Goal: Transaction & Acquisition: Purchase product/service

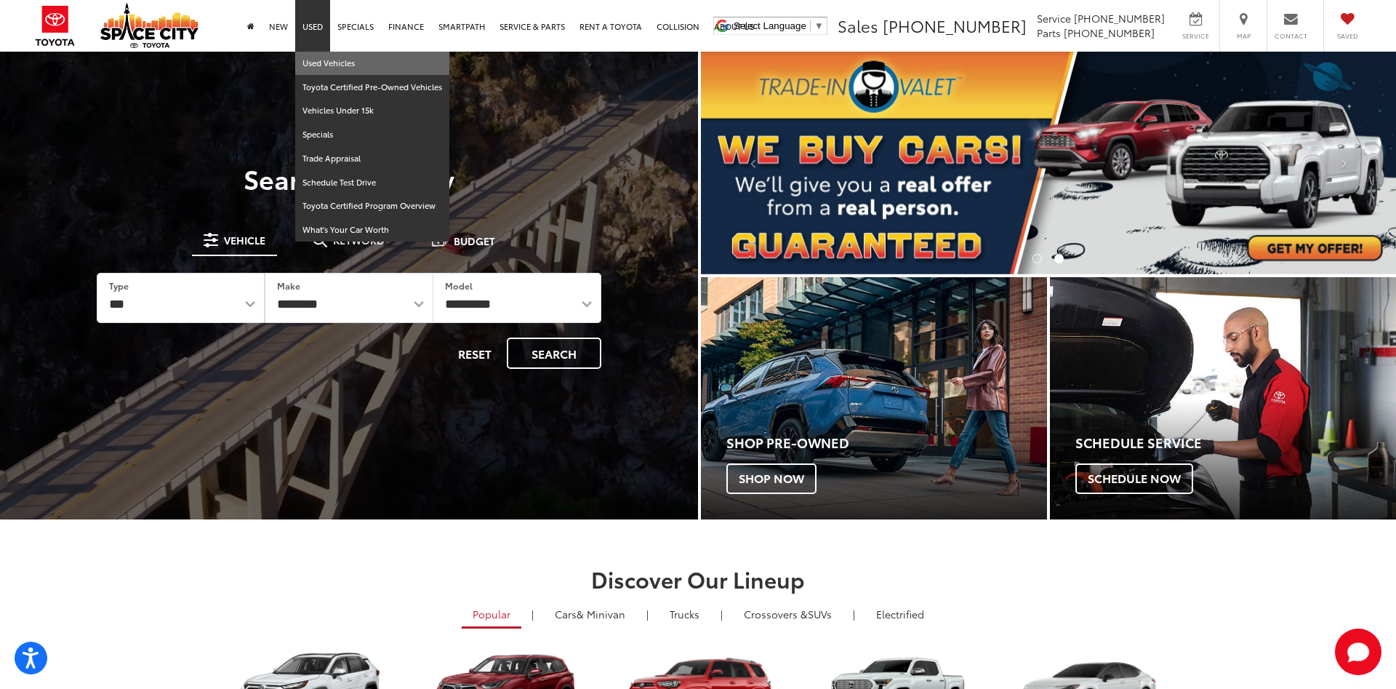
click at [321, 57] on link "Used Vehicles" at bounding box center [372, 64] width 154 height 24
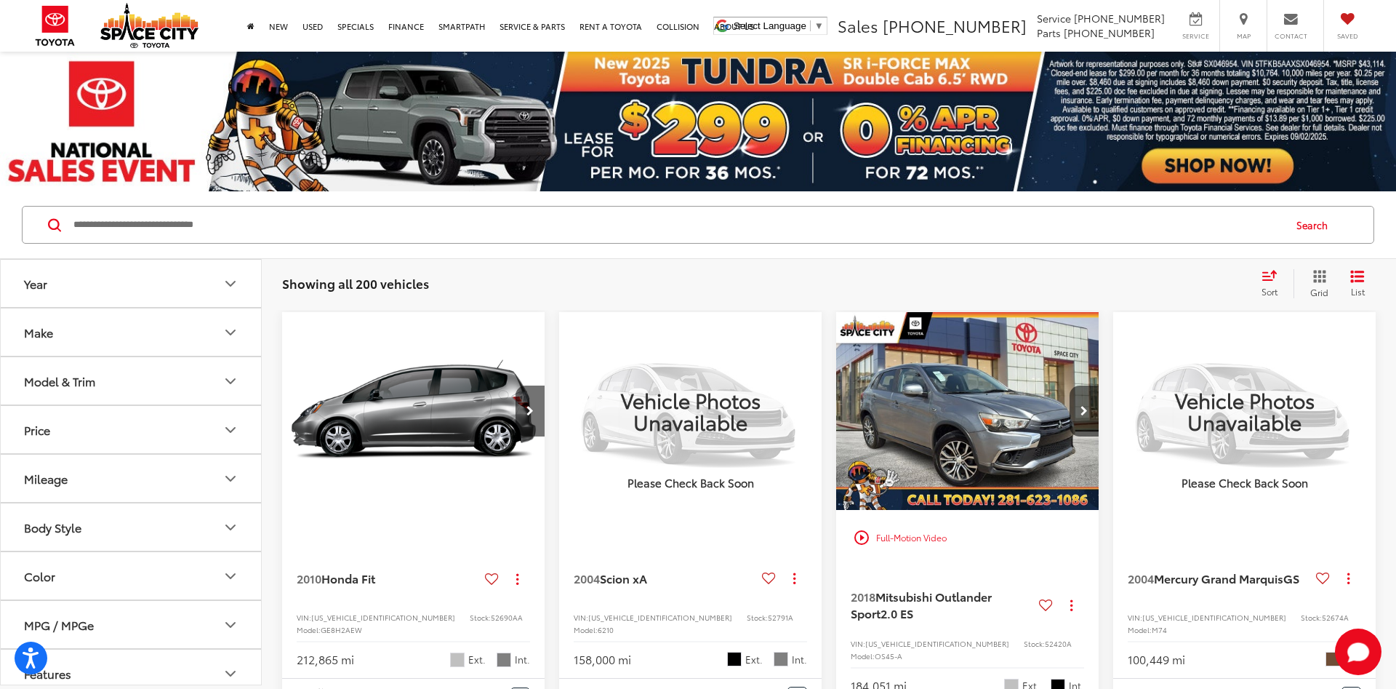
click at [1268, 276] on icon "Select sort value" at bounding box center [1269, 275] width 13 height 9
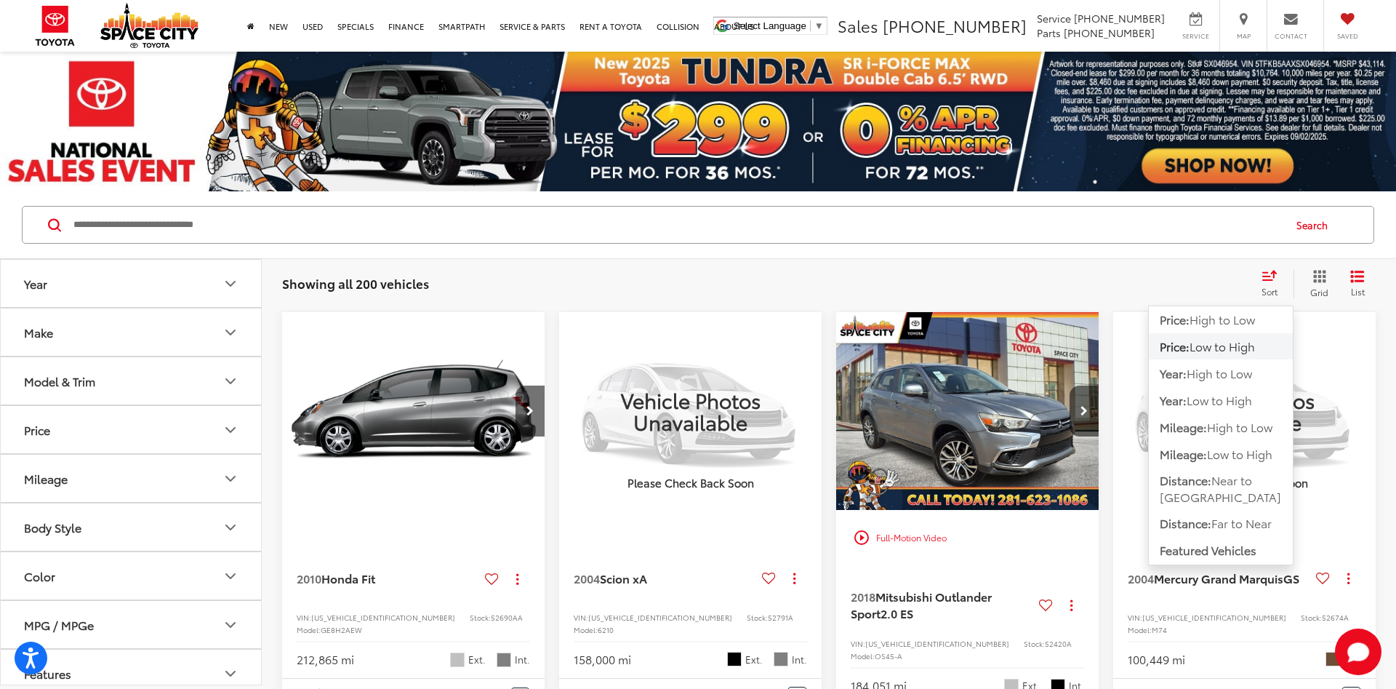
click at [1236, 350] on span "Low to High" at bounding box center [1222, 345] width 65 height 17
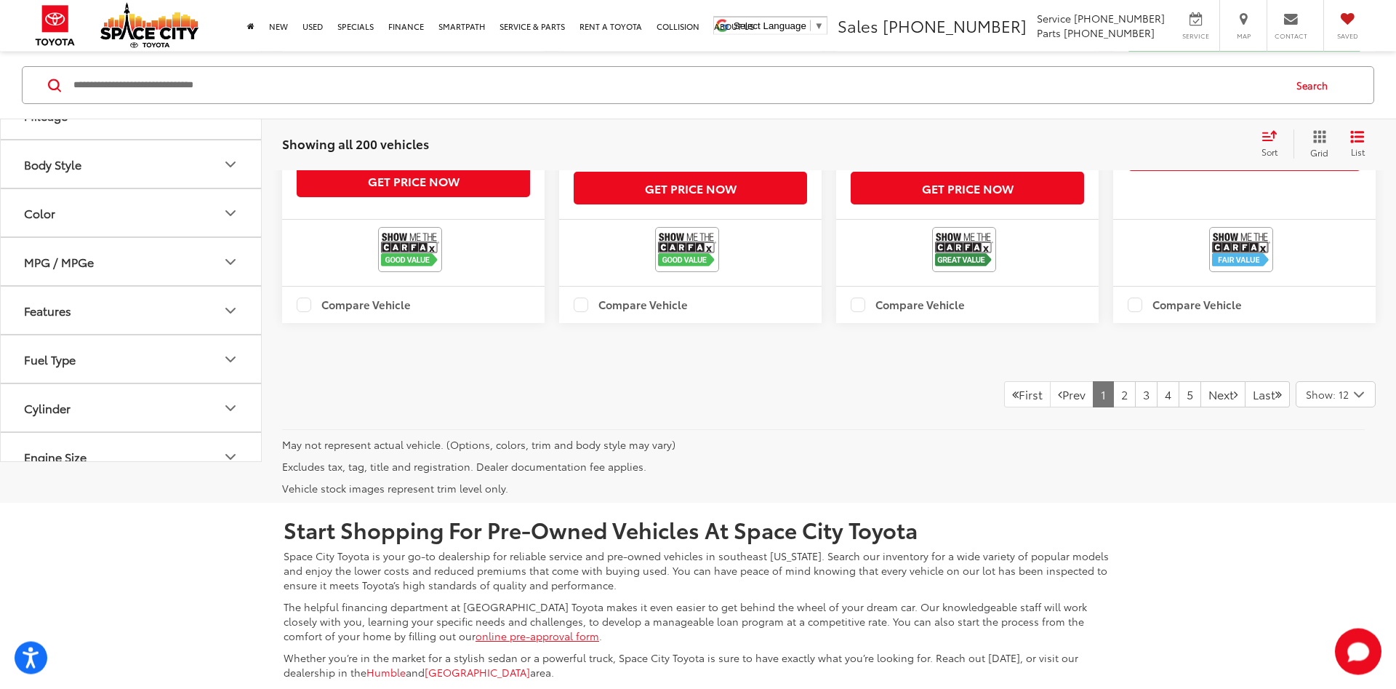
scroll to position [2448, 0]
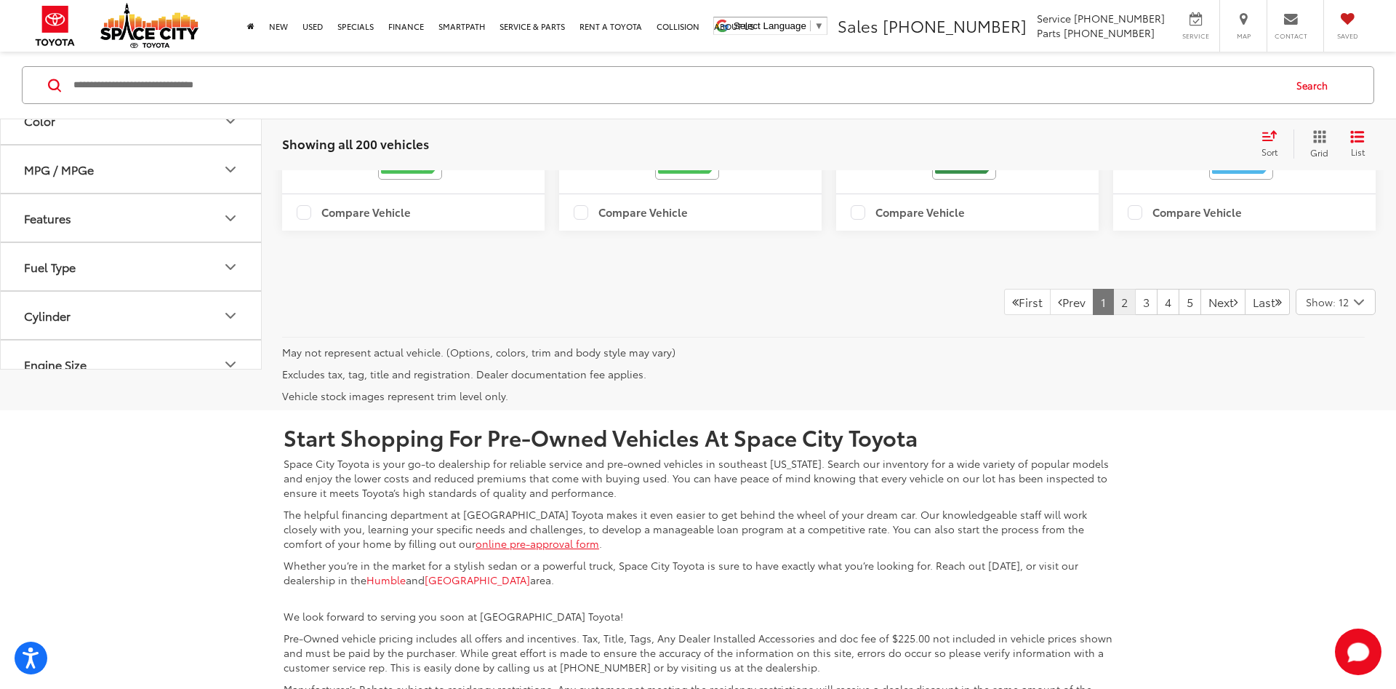
click at [1113, 315] on link "2" at bounding box center [1124, 302] width 23 height 26
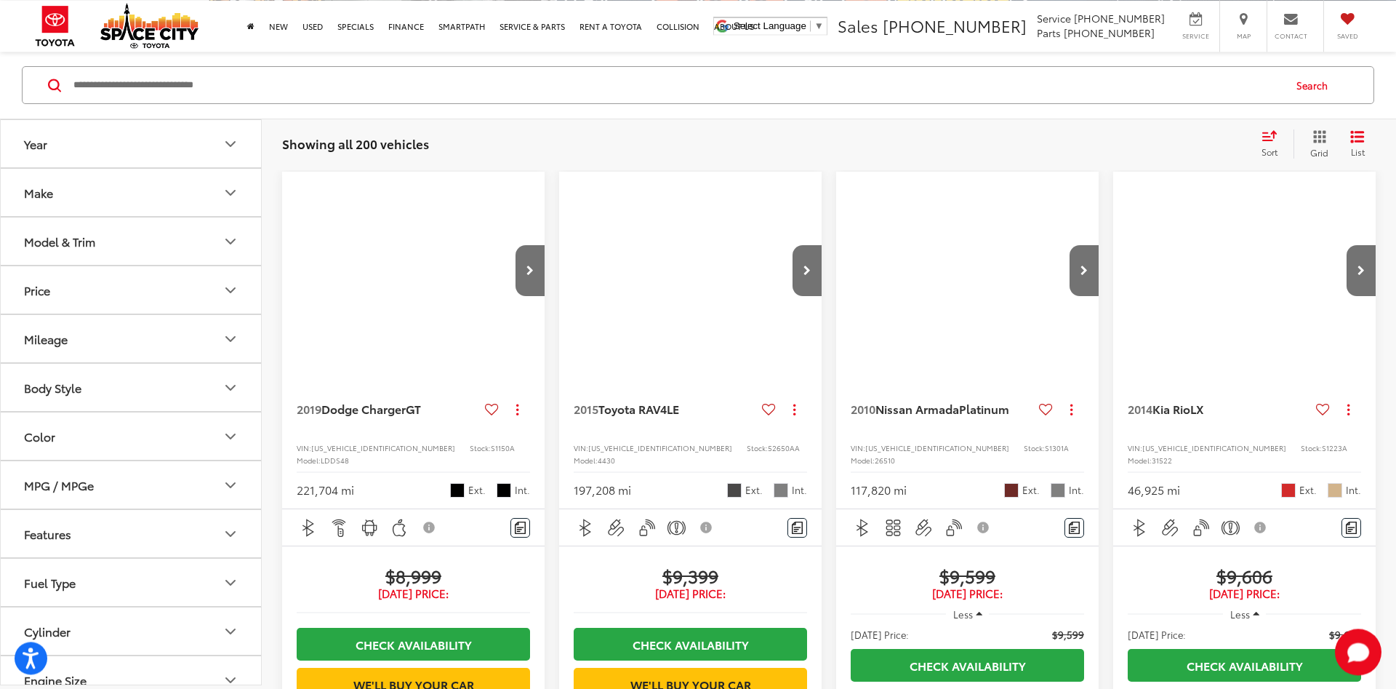
scroll to position [140, 0]
